Goal: Task Accomplishment & Management: Manage account settings

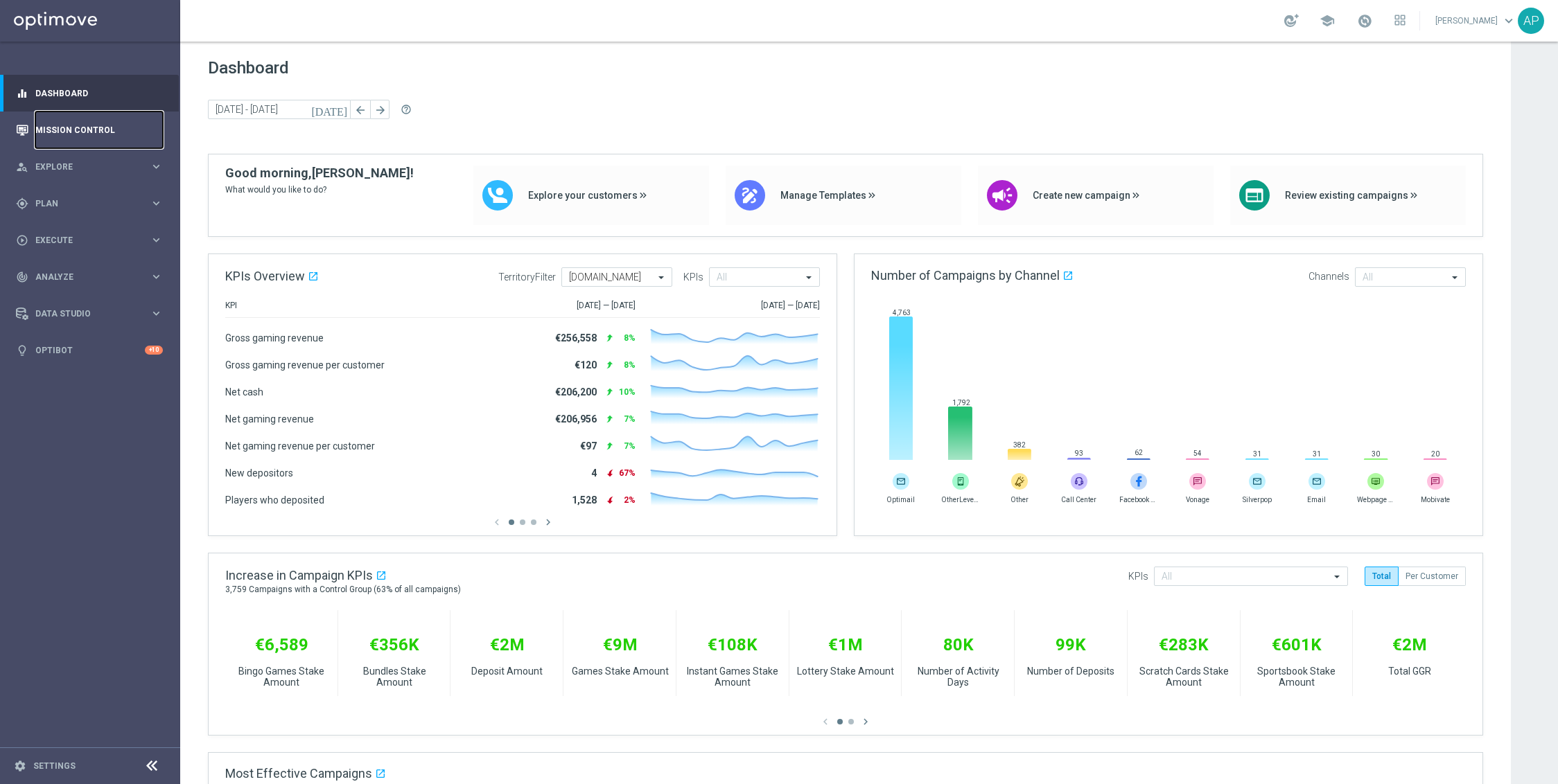
click at [84, 128] on link "Mission Control" at bounding box center [99, 130] width 128 height 37
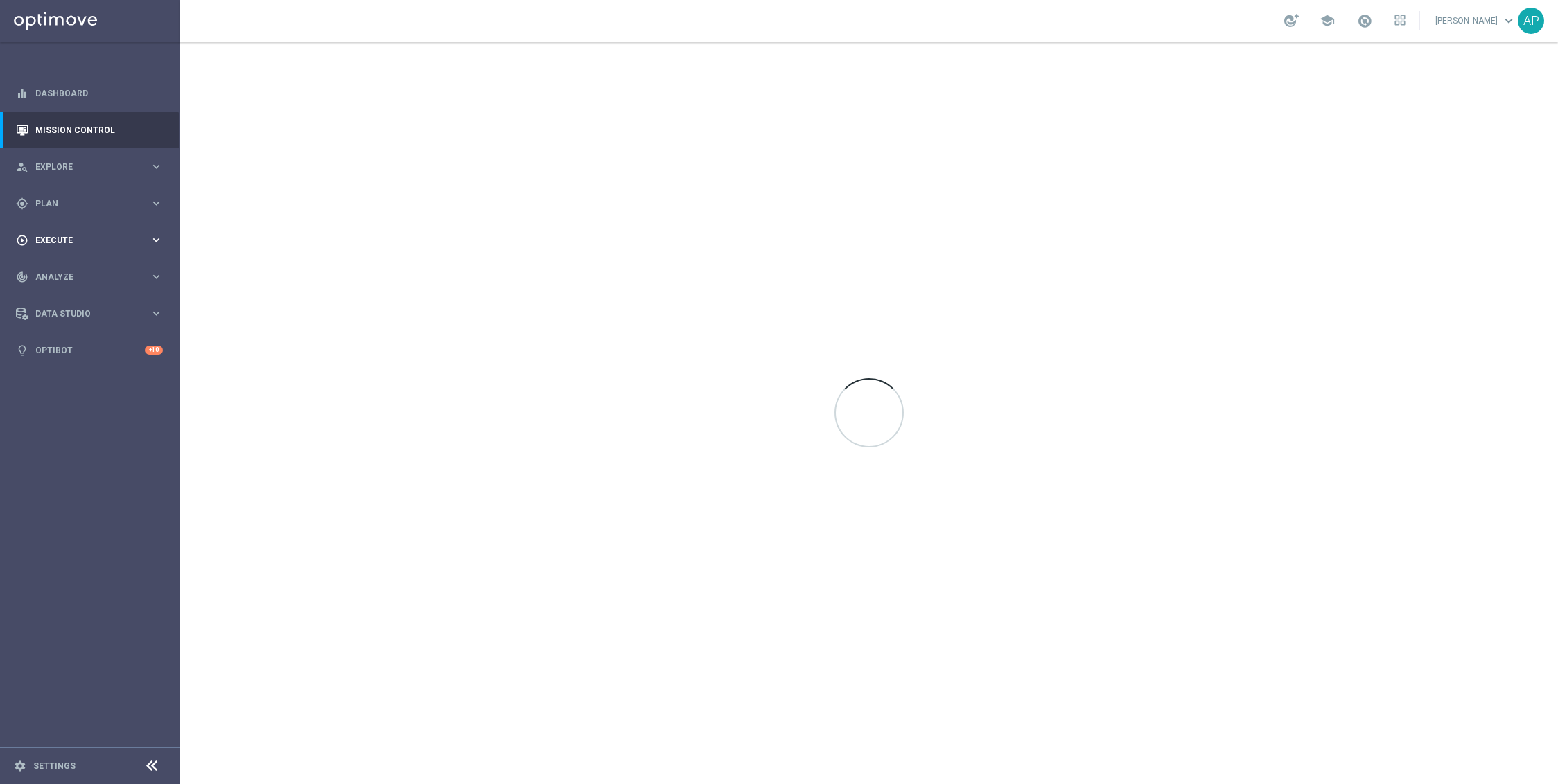
click at [86, 242] on span "Execute" at bounding box center [93, 240] width 115 height 8
click at [96, 203] on span "Plan" at bounding box center [93, 203] width 115 height 8
click at [43, 314] on link "Streams" at bounding box center [90, 315] width 108 height 11
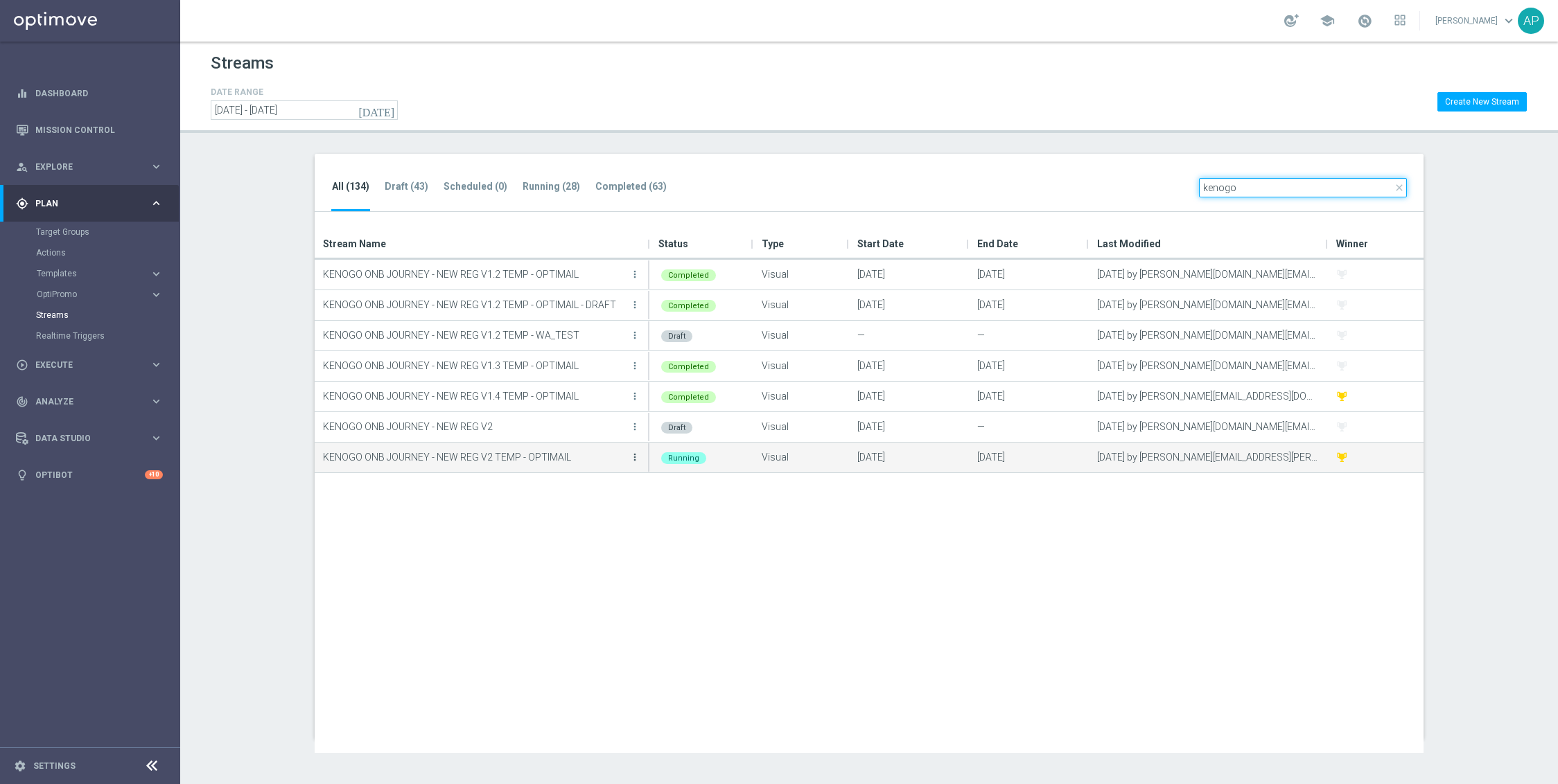
type input "kenogo"
click at [636, 458] on icon "more_vert" at bounding box center [634, 457] width 11 height 11
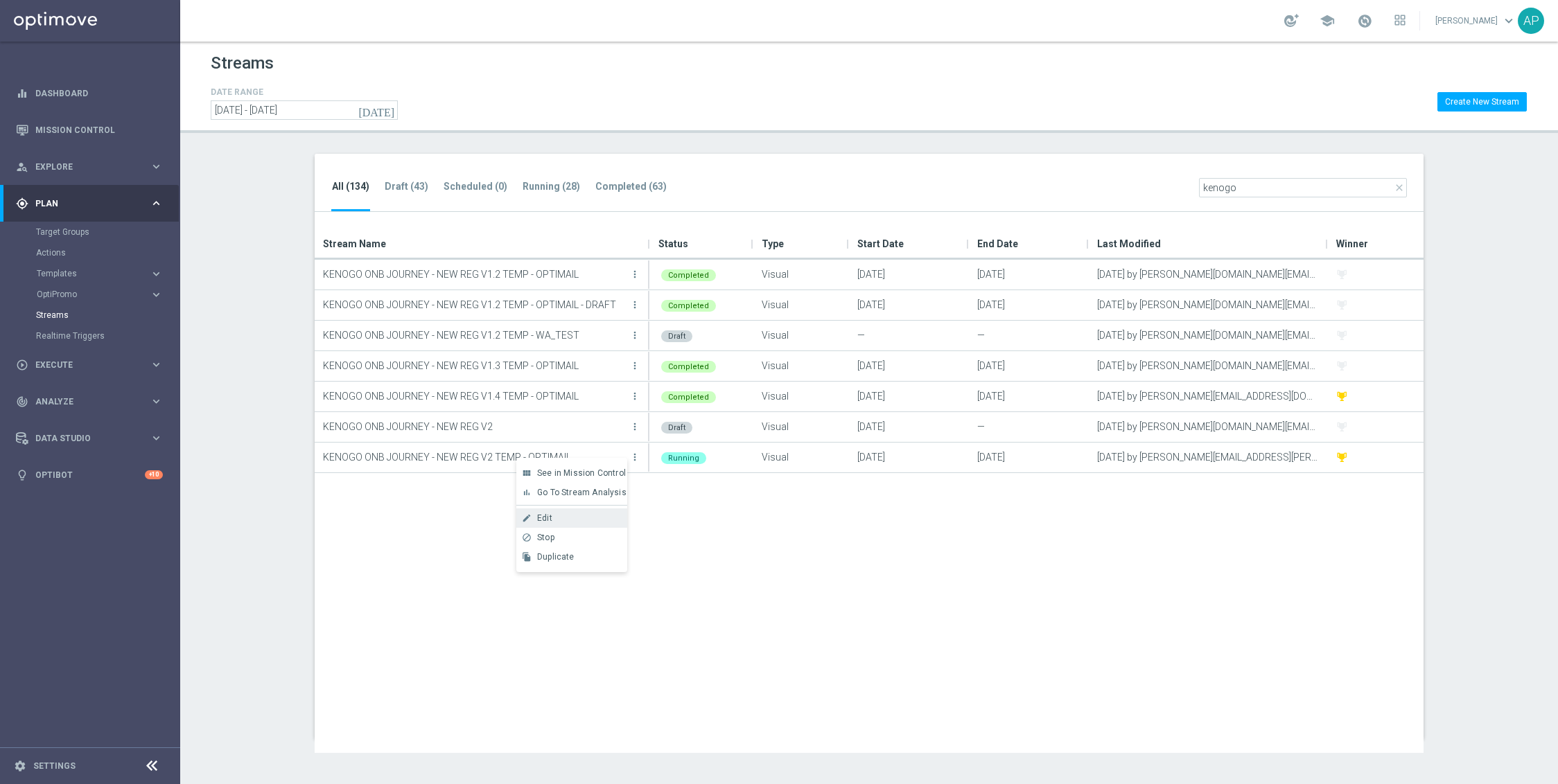
click at [563, 514] on div "Edit" at bounding box center [579, 518] width 84 height 10
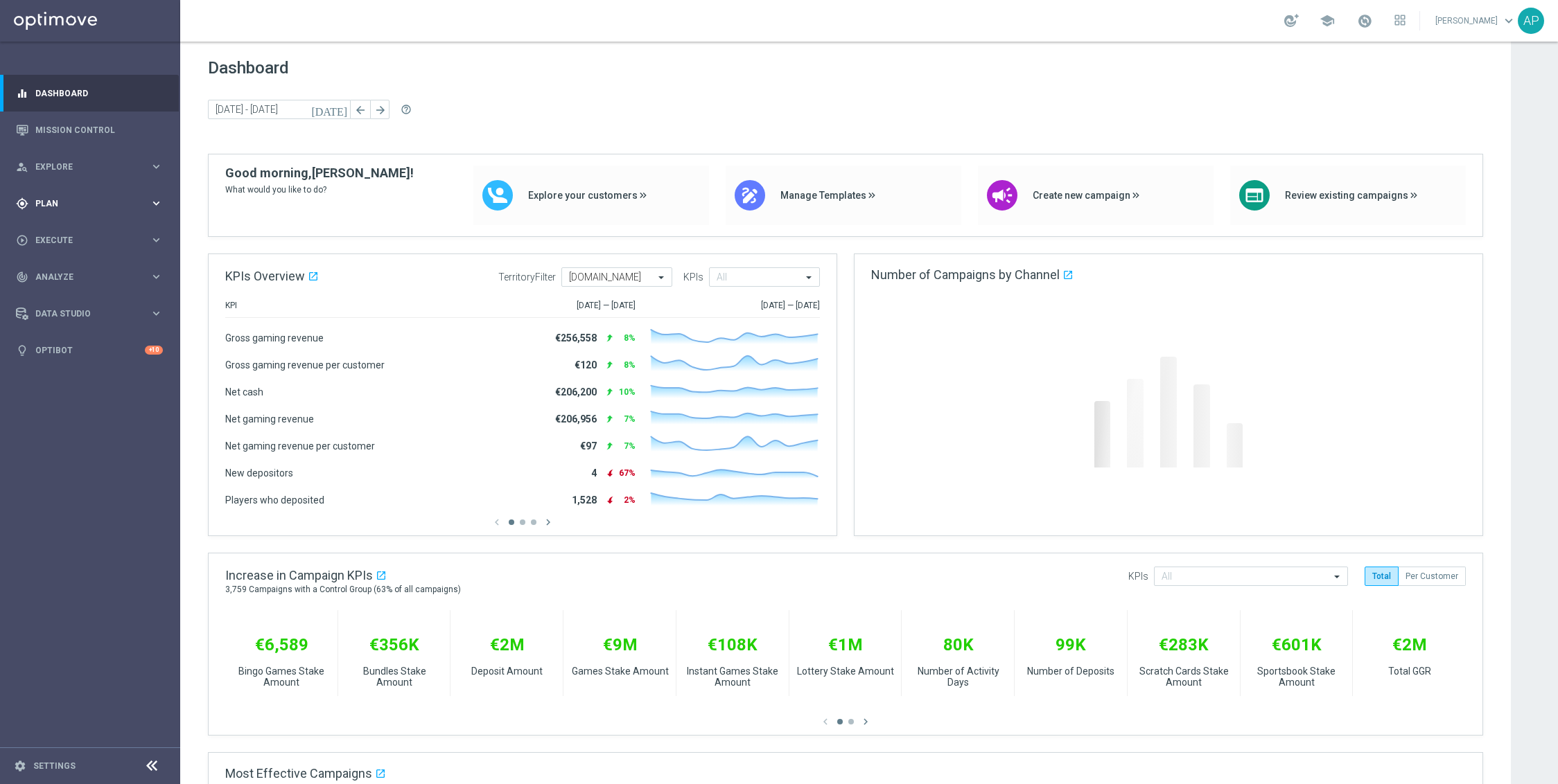
click at [86, 200] on span "Plan" at bounding box center [93, 203] width 115 height 8
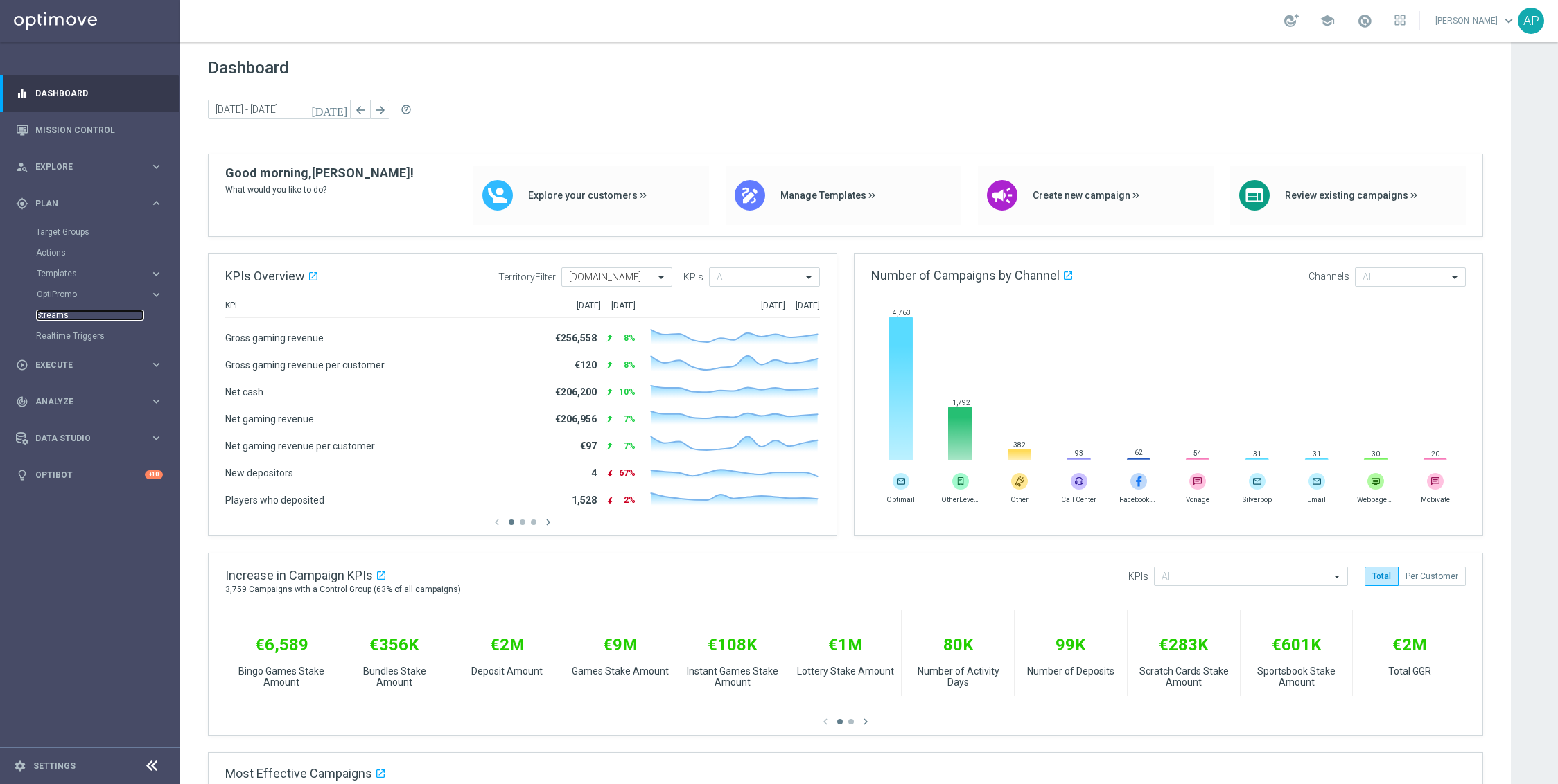
click at [50, 316] on link "Streams" at bounding box center [90, 315] width 108 height 11
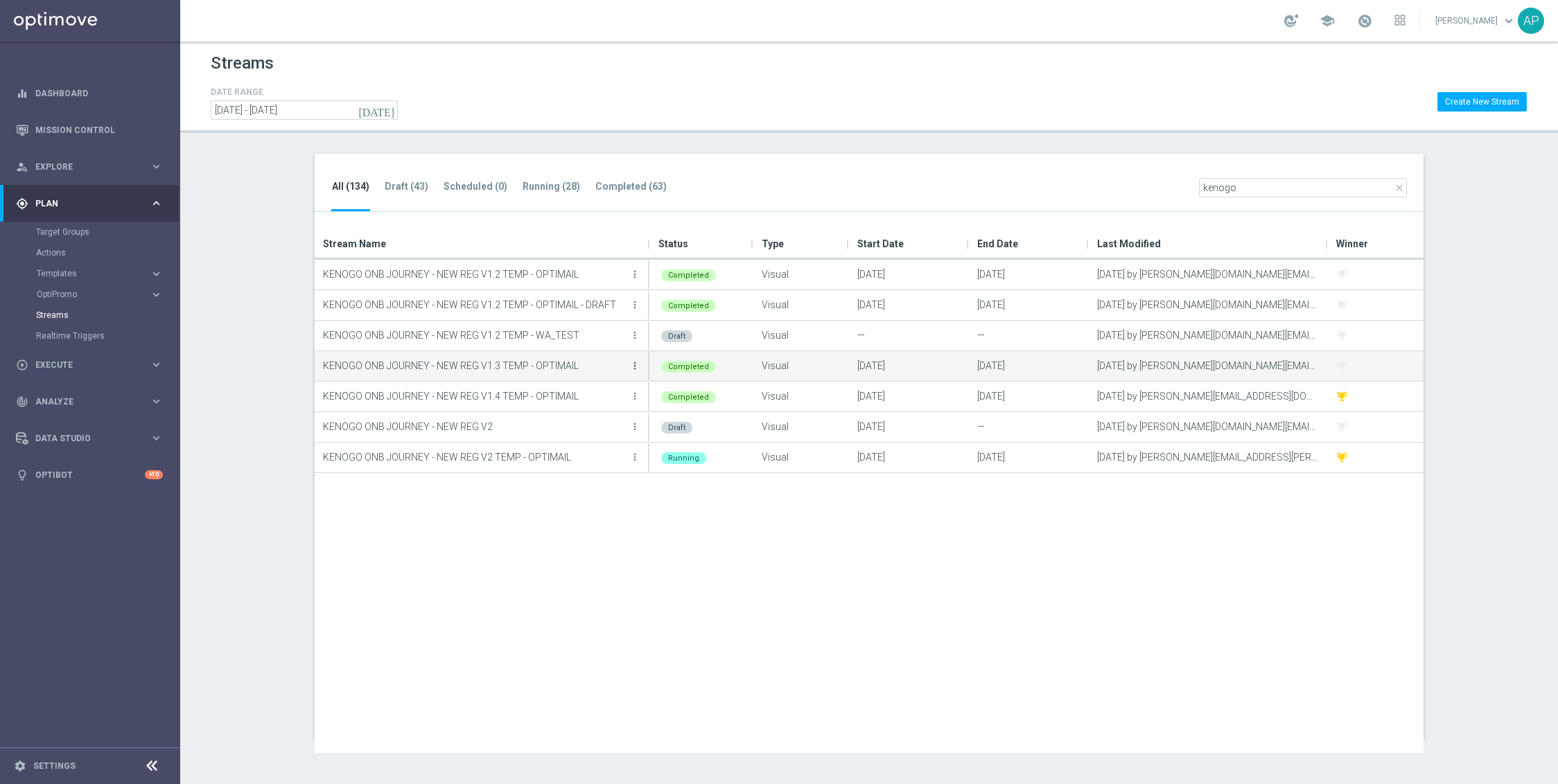
type input "kenogo"
click at [634, 366] on icon "more_vert" at bounding box center [634, 366] width 11 height 11
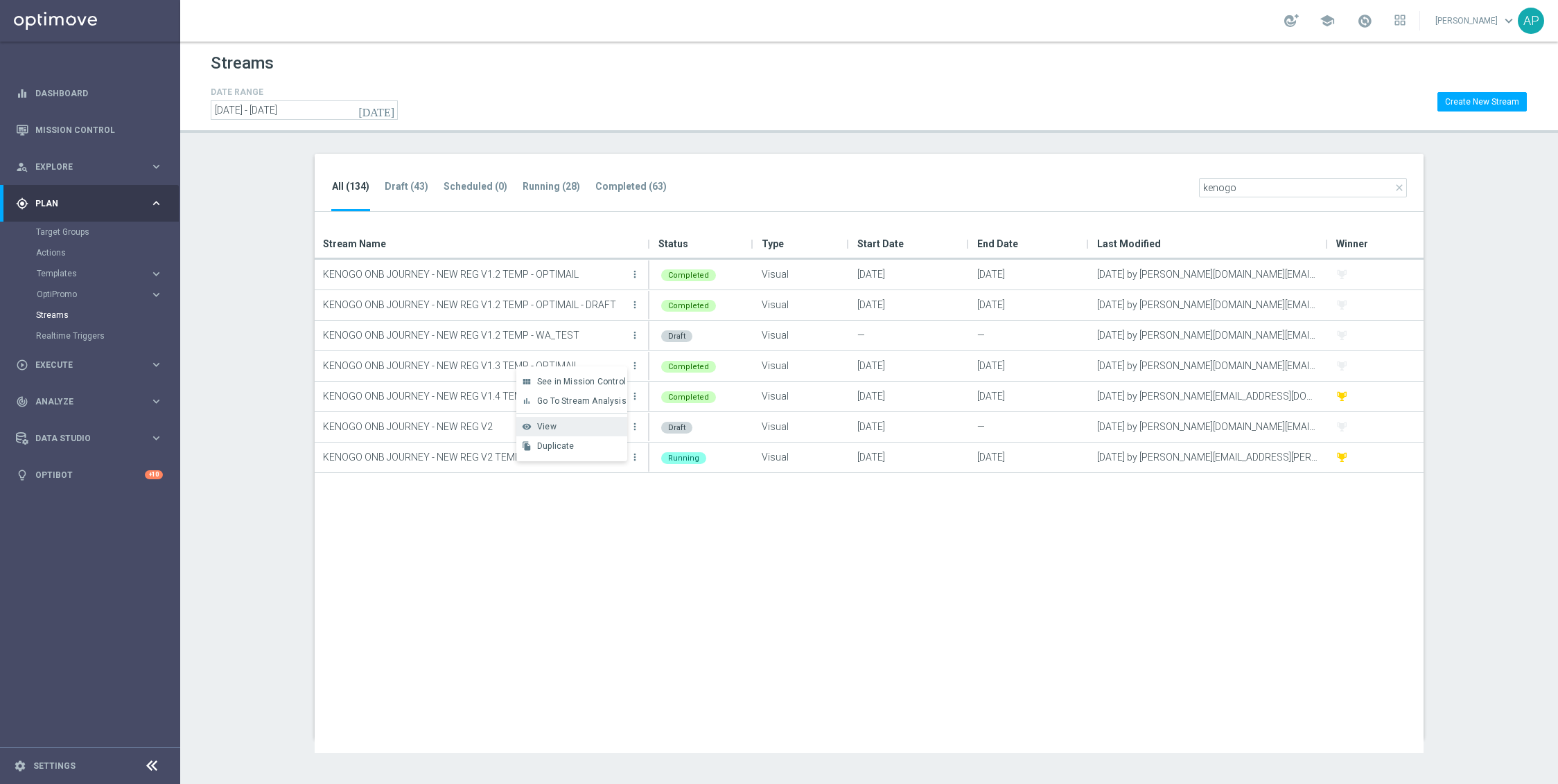
click at [569, 424] on div "View" at bounding box center [579, 426] width 84 height 10
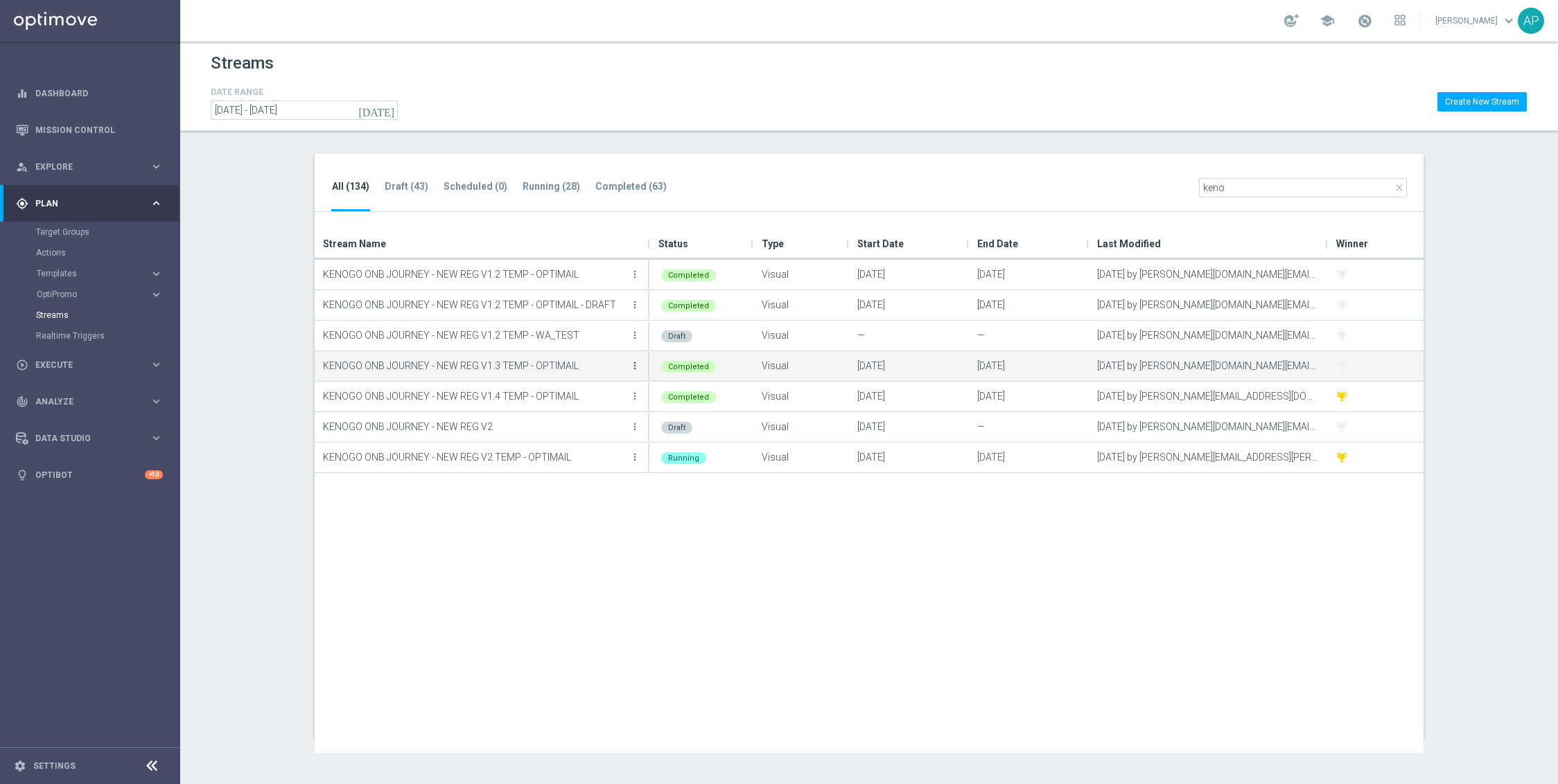
type input "keno"
click at [631, 365] on icon "more_vert" at bounding box center [634, 366] width 11 height 11
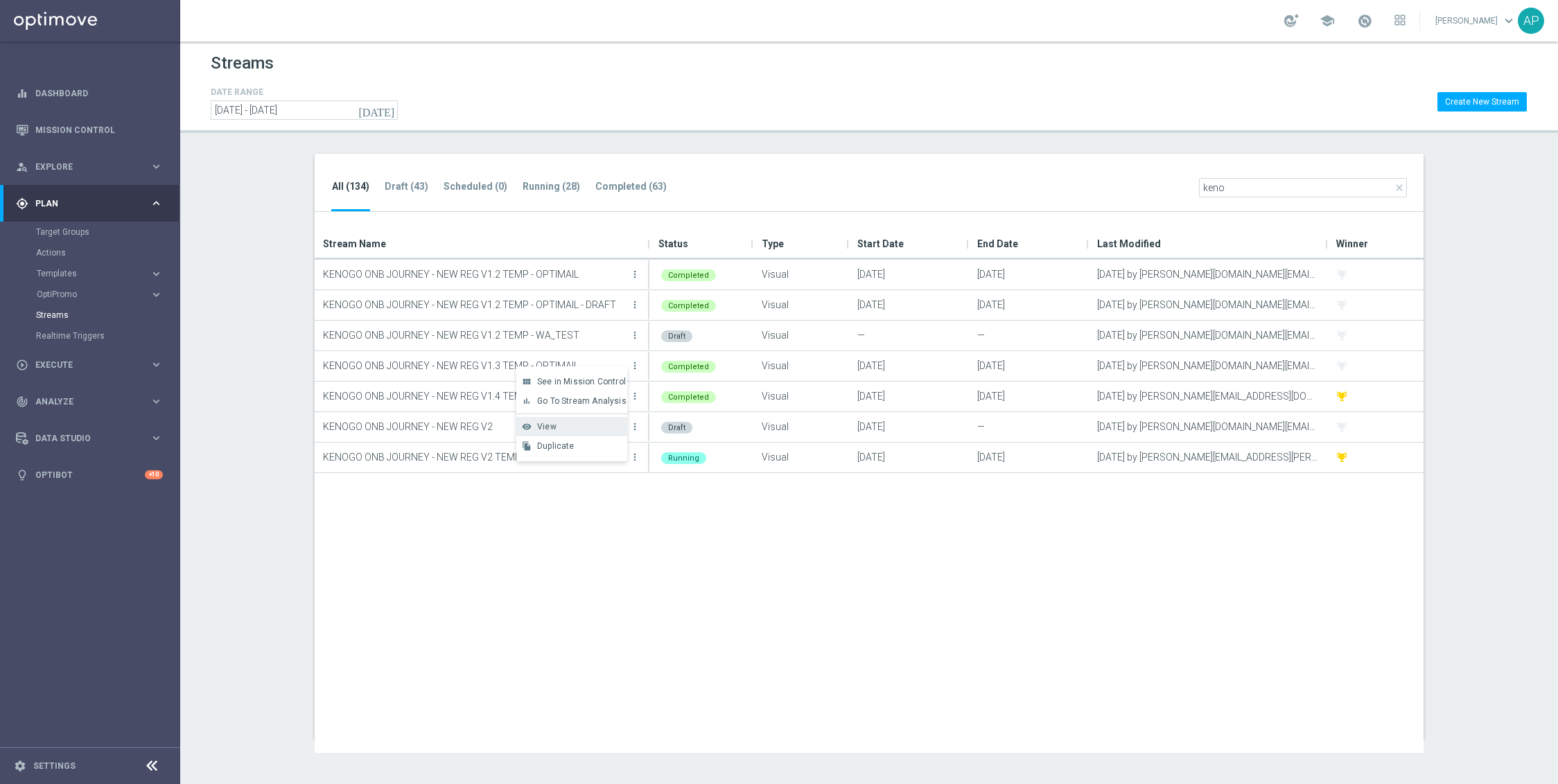
click at [599, 422] on div "View" at bounding box center [579, 426] width 84 height 10
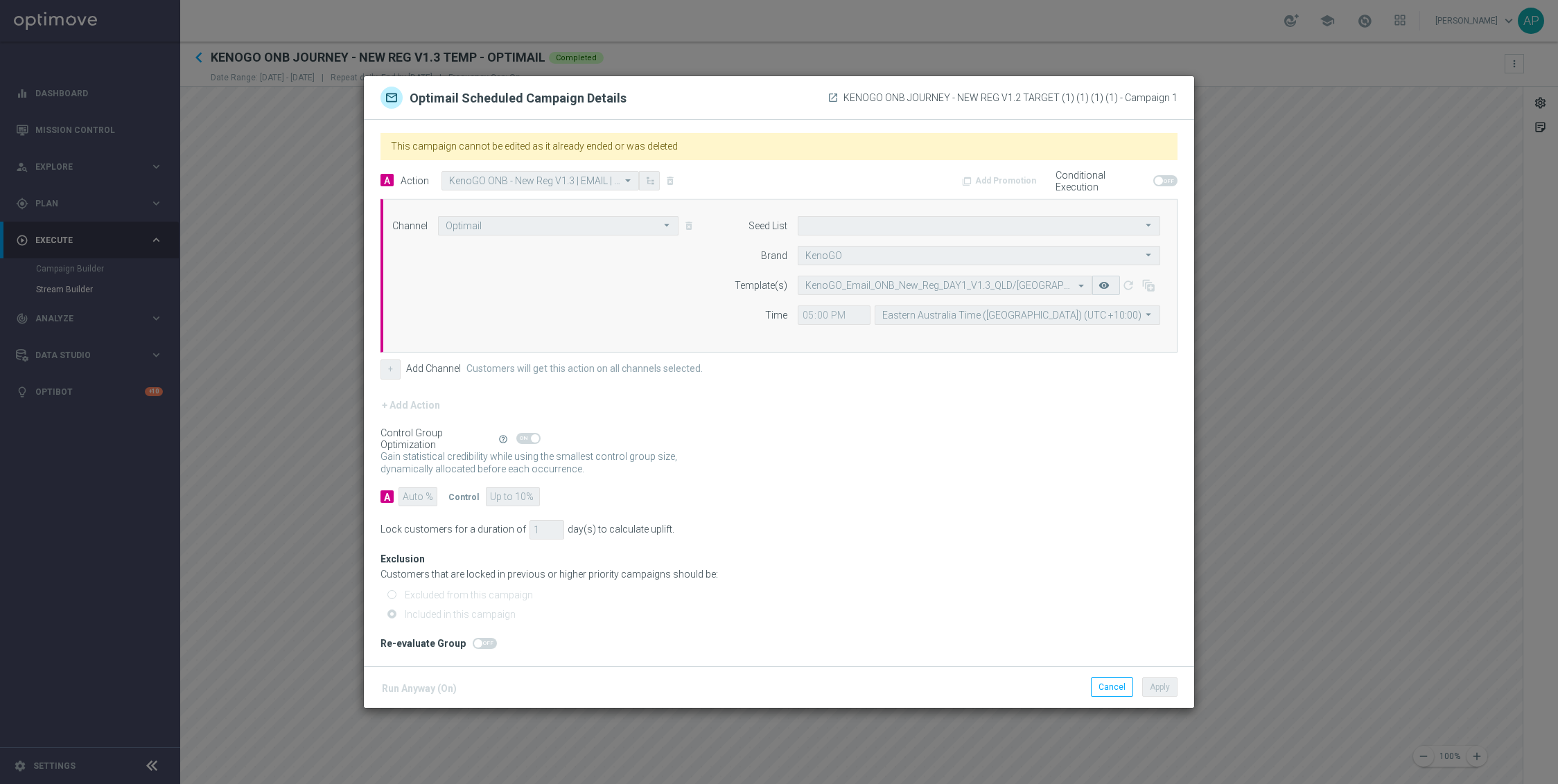
click at [493, 507] on div "This campaign cannot be edited as it already ended or was deleted A Action Sele…" at bounding box center [779, 393] width 830 height 546
drag, startPoint x: 480, startPoint y: 502, endPoint x: 593, endPoint y: 489, distance: 113.7
click at [586, 491] on div "A Auto % Control Up to 10%" at bounding box center [779, 497] width 798 height 19
click at [1226, 77] on modal-container "Optimail Scheduled Campaign Details launch KENOGO ONB JOURNEY - NEW REG V1.2 TA…" at bounding box center [779, 392] width 1558 height 784
click at [1095, 691] on button "Cancel" at bounding box center [1112, 687] width 42 height 19
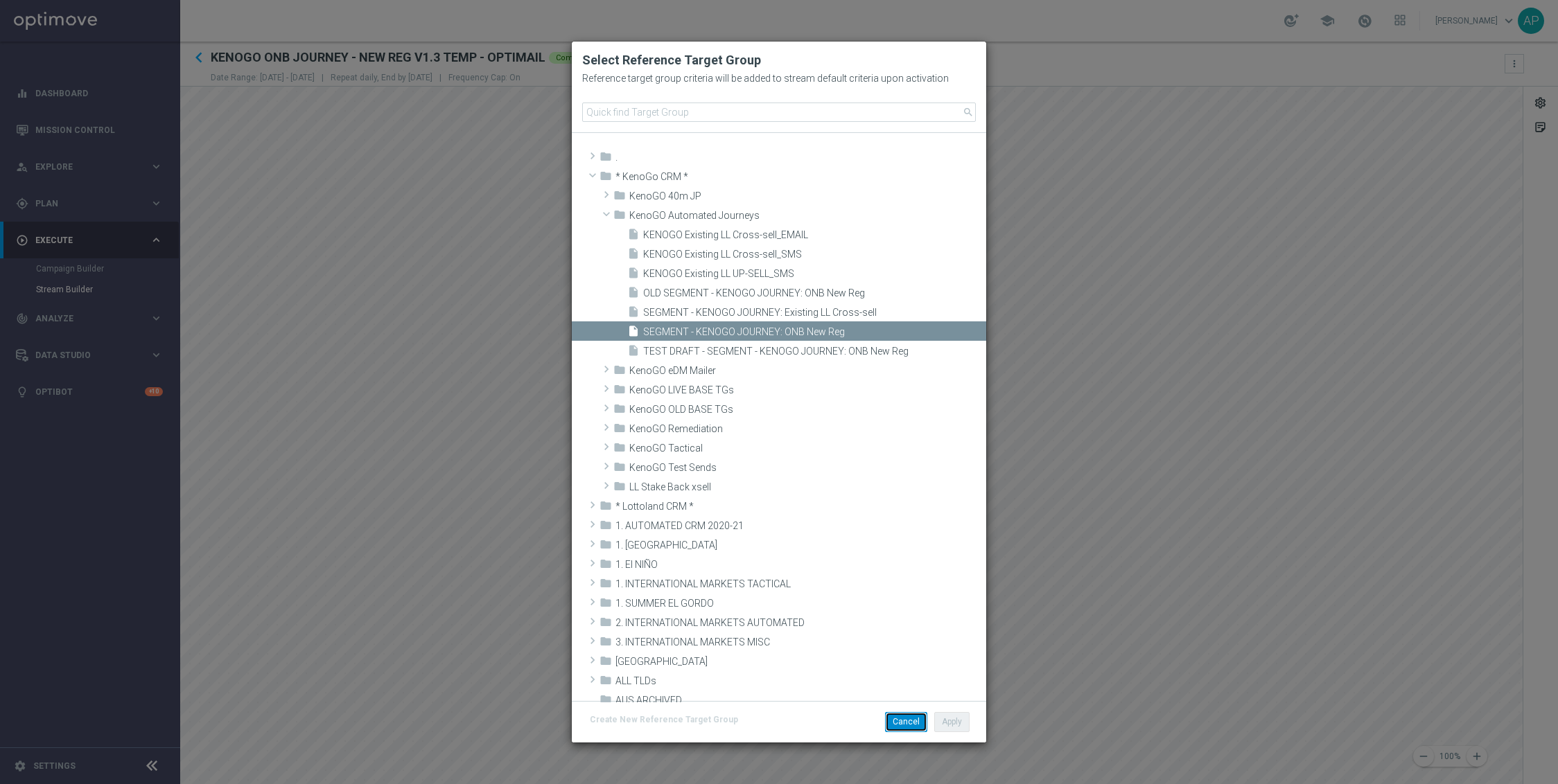
click at [912, 729] on button "Cancel" at bounding box center [906, 722] width 42 height 19
click at [899, 730] on button "Cancel" at bounding box center [906, 722] width 42 height 19
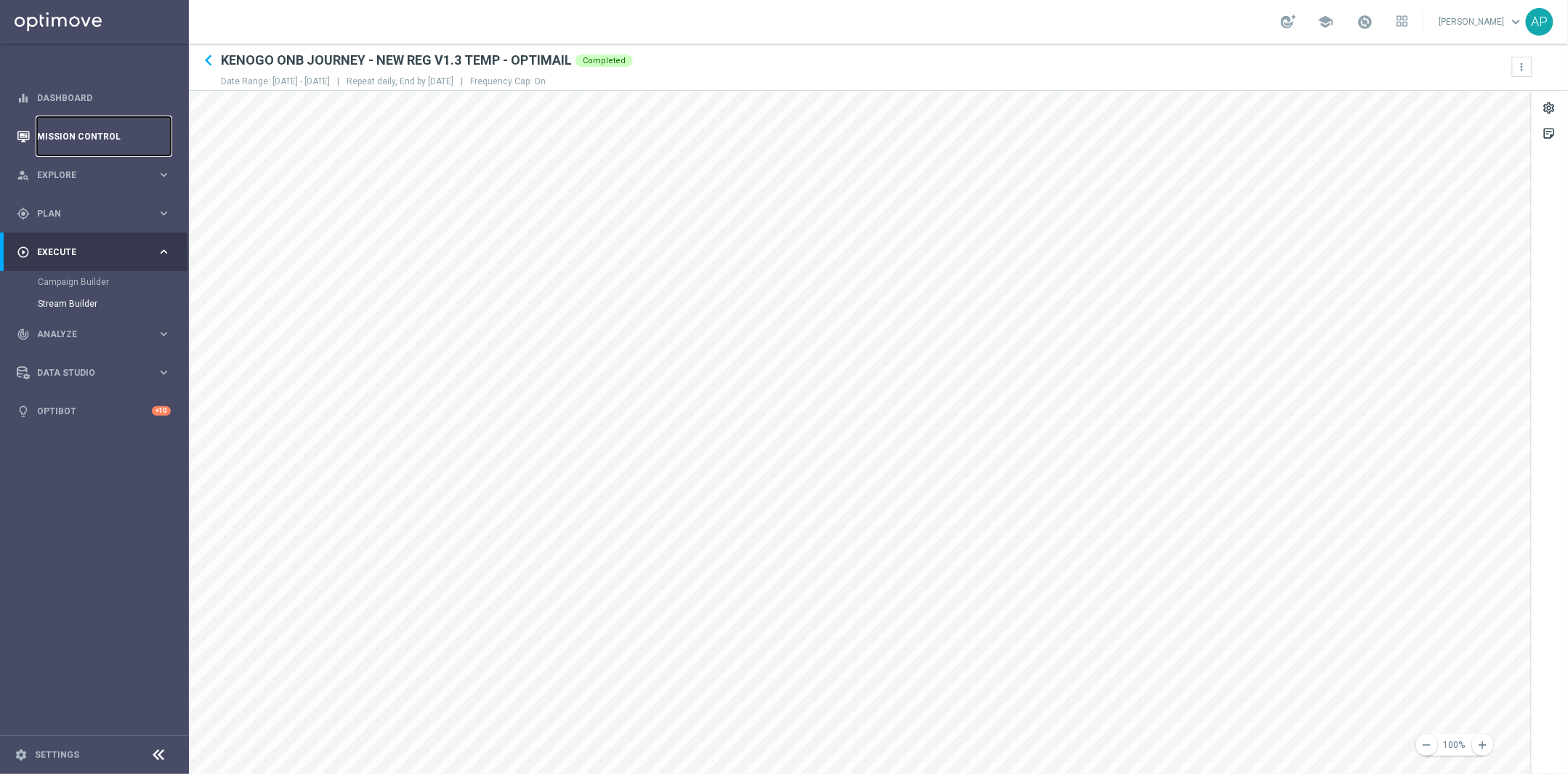
click at [78, 145] on link "Mission Control" at bounding box center [103, 137] width 134 height 39
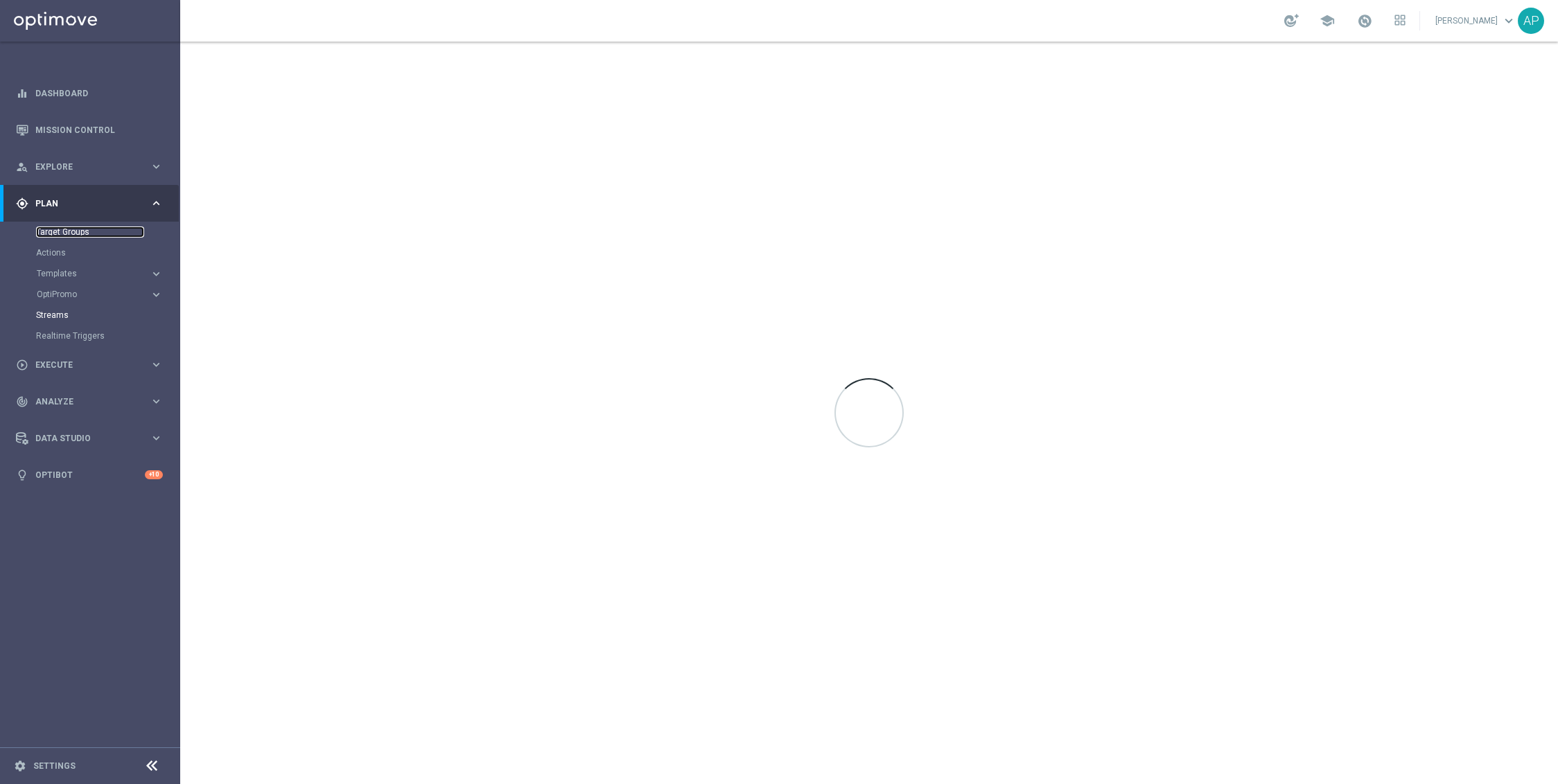
click at [41, 232] on link "Target Groups" at bounding box center [90, 232] width 108 height 11
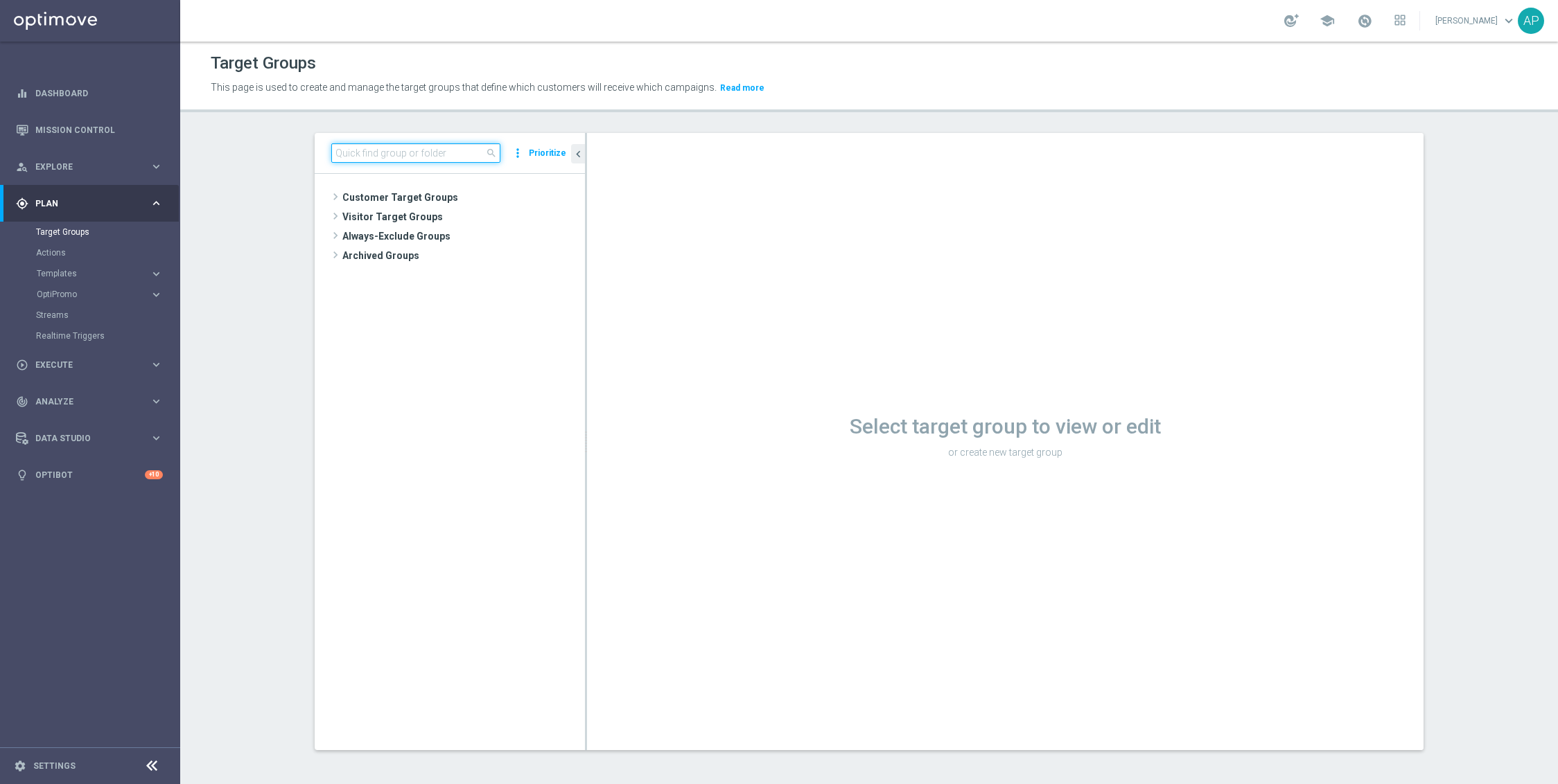
click at [410, 159] on input at bounding box center [416, 153] width 169 height 19
click at [388, 156] on input "kenogo segment" at bounding box center [416, 153] width 169 height 19
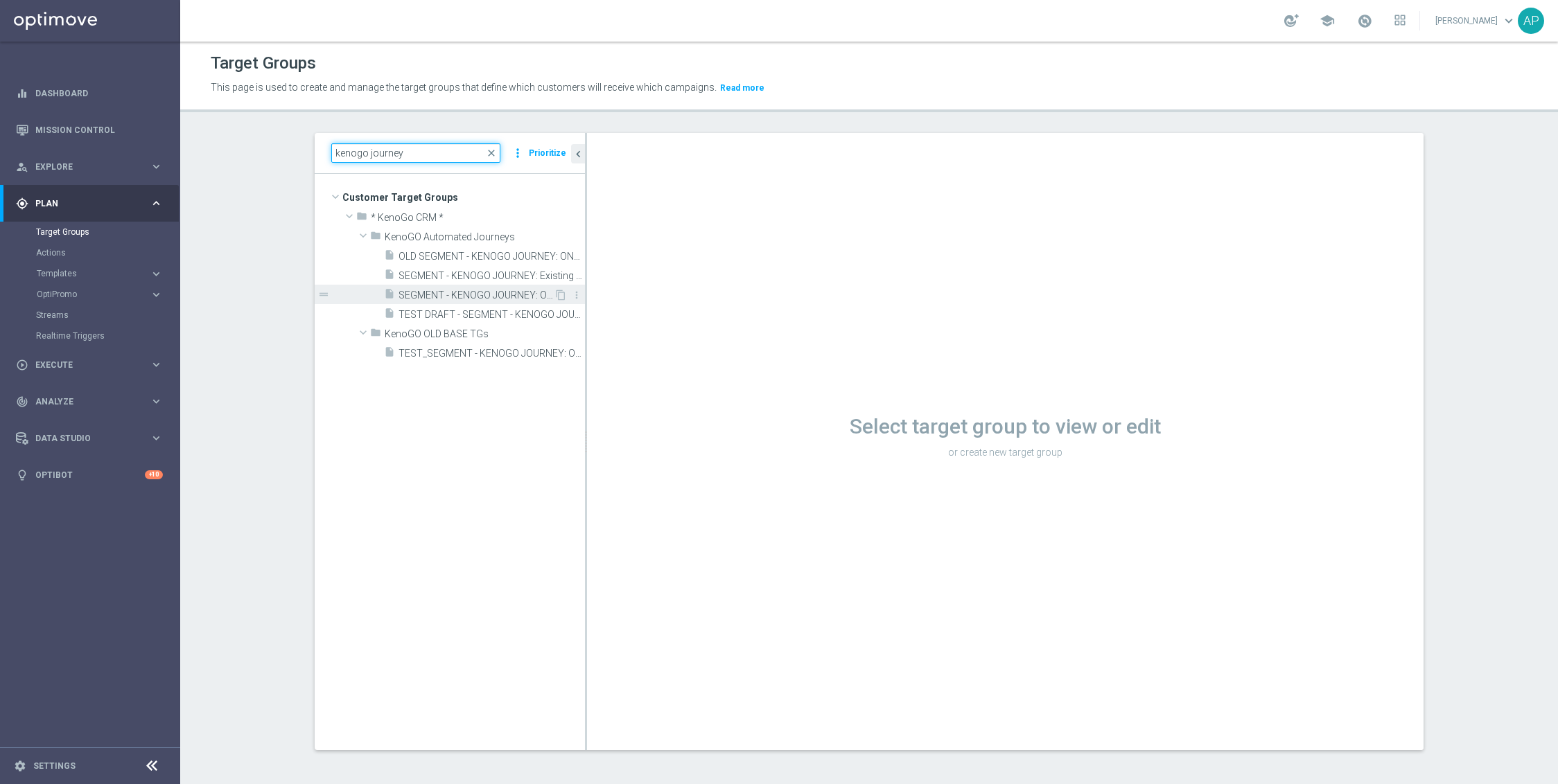
type input "kenogo journey"
click at [469, 297] on span "SEGMENT - KENOGO JOURNEY: ONB New Reg" at bounding box center [476, 295] width 155 height 11
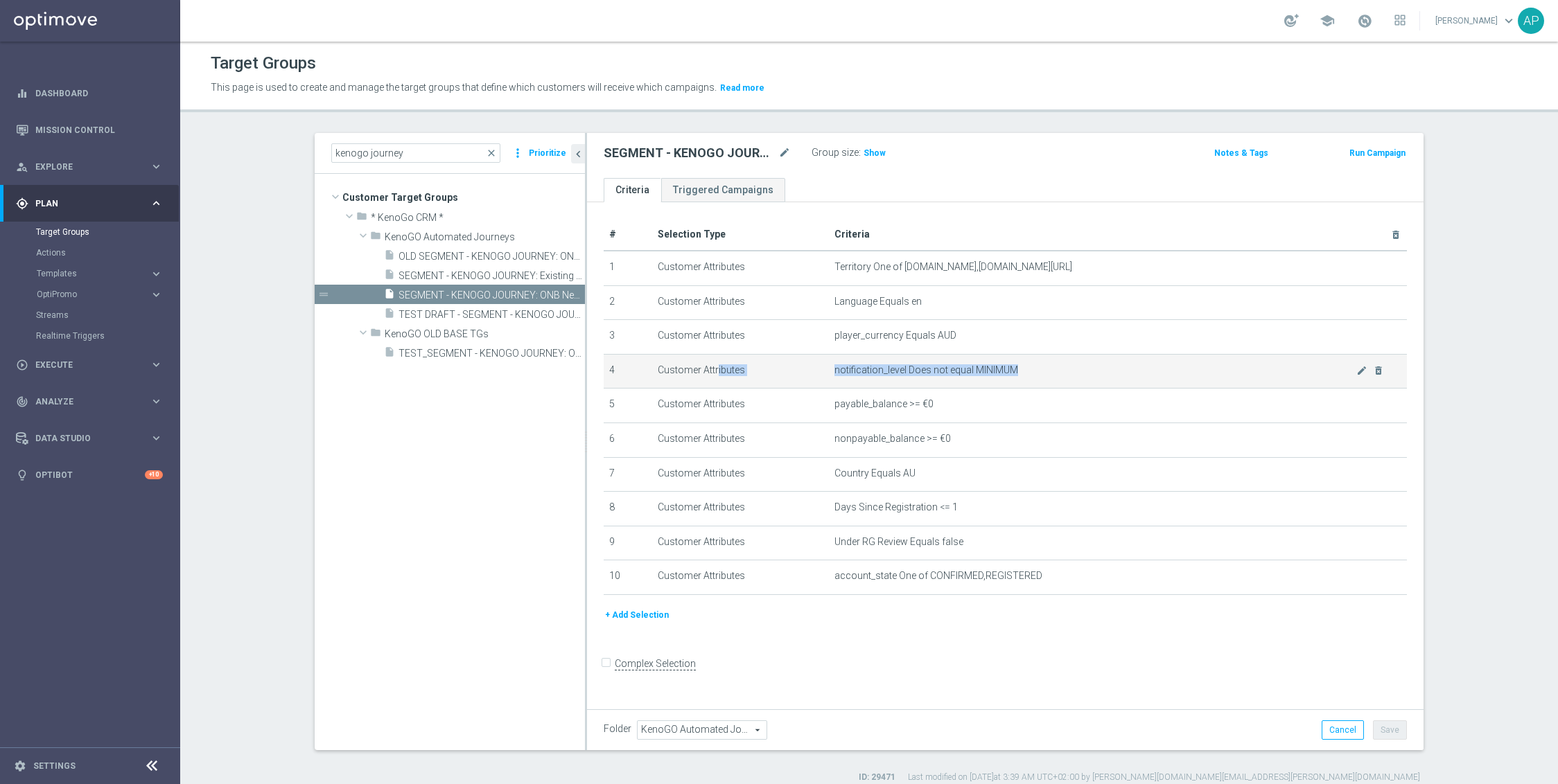
drag, startPoint x: 1009, startPoint y: 374, endPoint x: 804, endPoint y: 366, distance: 205.2
click at [804, 366] on tr "4 Customer Attributes notification_level Does not equal MINIMUM mode_edit delet…" at bounding box center [1005, 371] width 804 height 34
click at [904, 372] on span "notification_level Does not equal MINIMUM" at bounding box center [1095, 370] width 522 height 11
drag, startPoint x: 824, startPoint y: 375, endPoint x: 1033, endPoint y: 361, distance: 209.5
click at [1033, 361] on td "notification_level Does not equal MINIMUM mode_edit delete_forever" at bounding box center [1118, 371] width 579 height 34
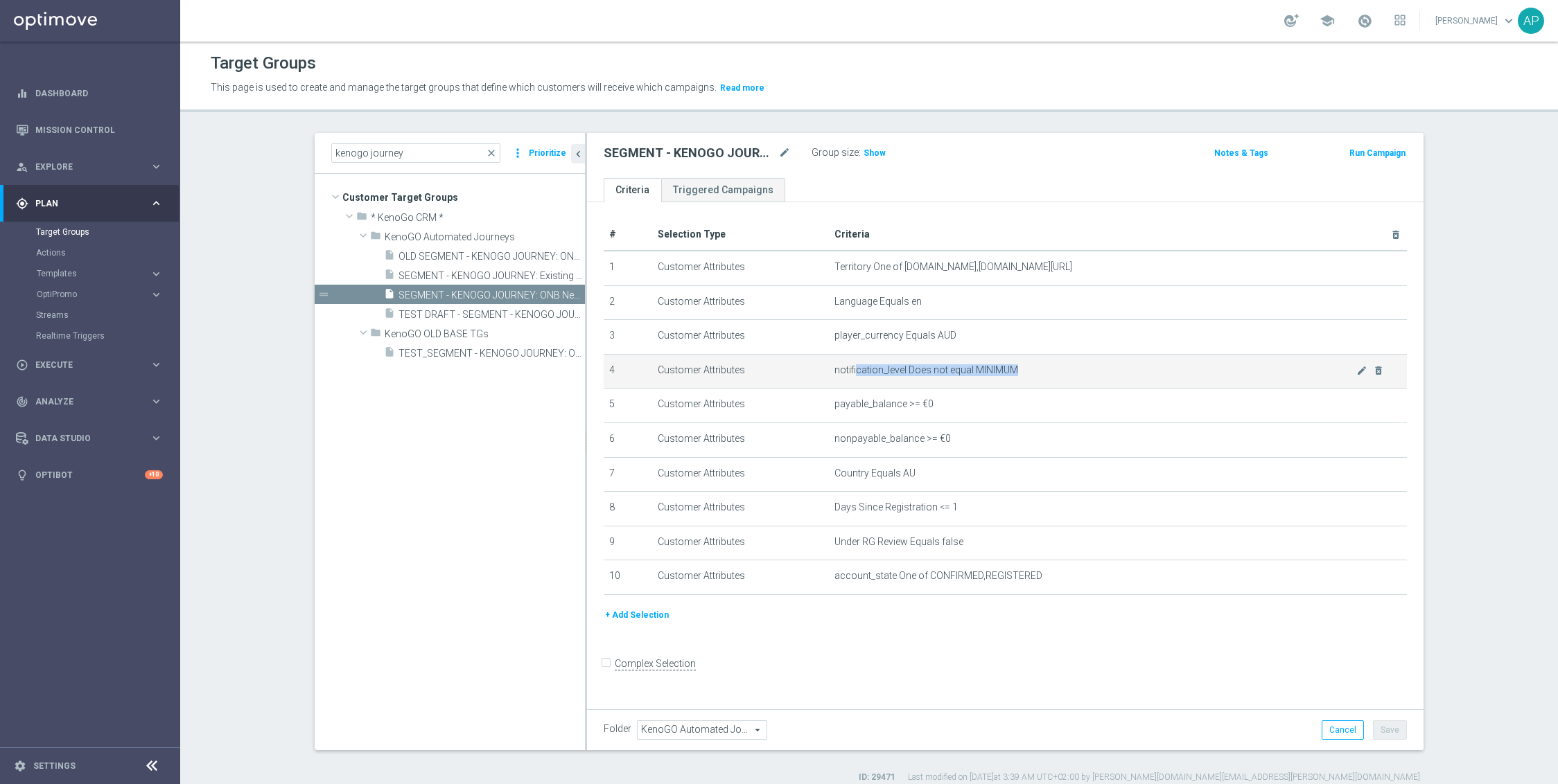
drag, startPoint x: 952, startPoint y: 375, endPoint x: 824, endPoint y: 378, distance: 128.0
click at [835, 376] on span "notification_level Does not equal MINIMUM" at bounding box center [1095, 370] width 522 height 11
click at [861, 359] on td "notification_level Does not equal MINIMUM mode_edit delete_forever" at bounding box center [1118, 371] width 579 height 34
